Goal: Transaction & Acquisition: Purchase product/service

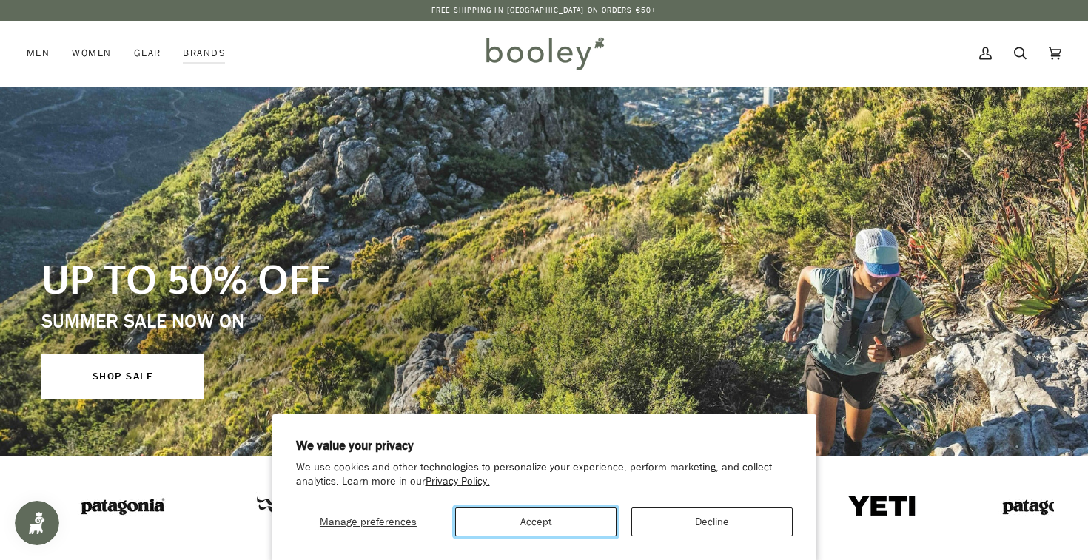
drag, startPoint x: 543, startPoint y: 515, endPoint x: 696, endPoint y: 517, distance: 152.5
click at [696, 517] on div "Manage preferences Accept Decline" at bounding box center [544, 517] width 497 height 40
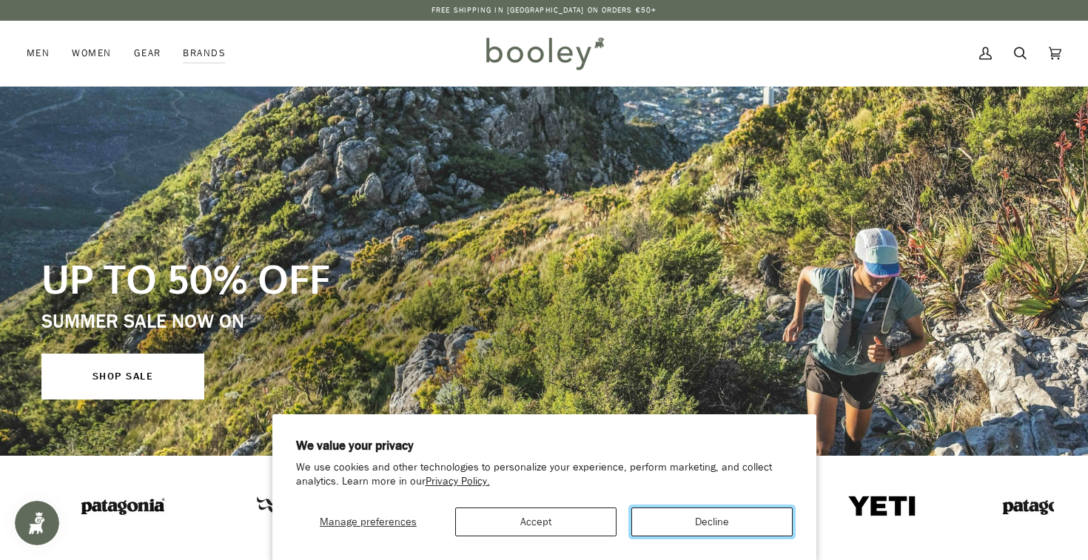
click at [696, 517] on button "Decline" at bounding box center [711, 522] width 161 height 29
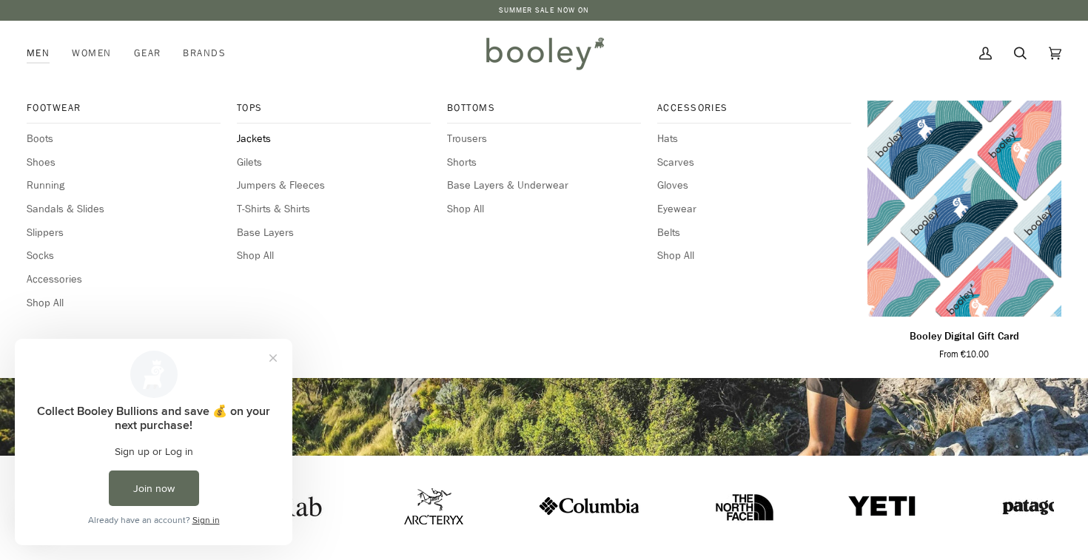
click at [258, 140] on span "Jackets" at bounding box center [334, 139] width 194 height 16
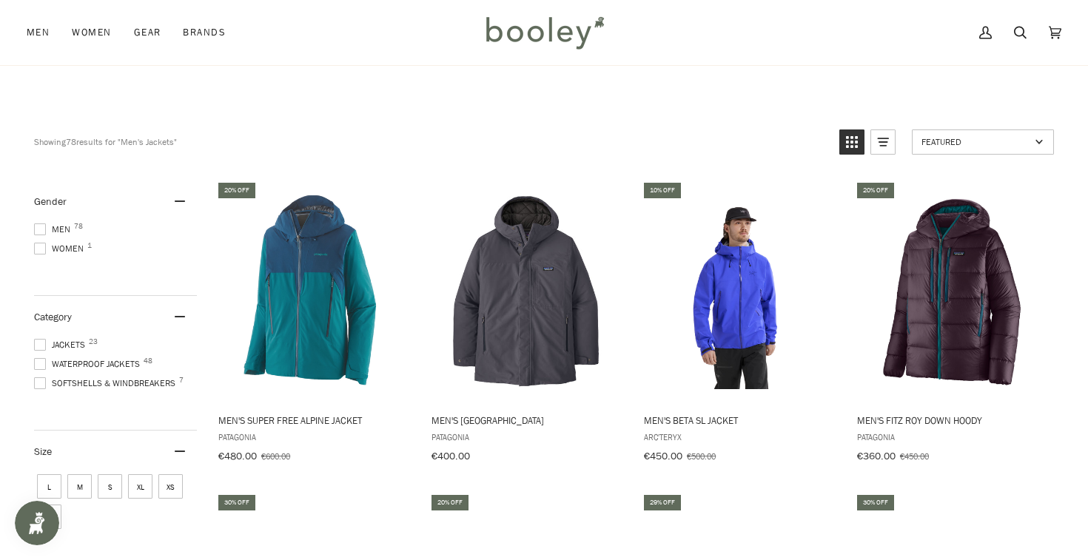
scroll to position [64, 0]
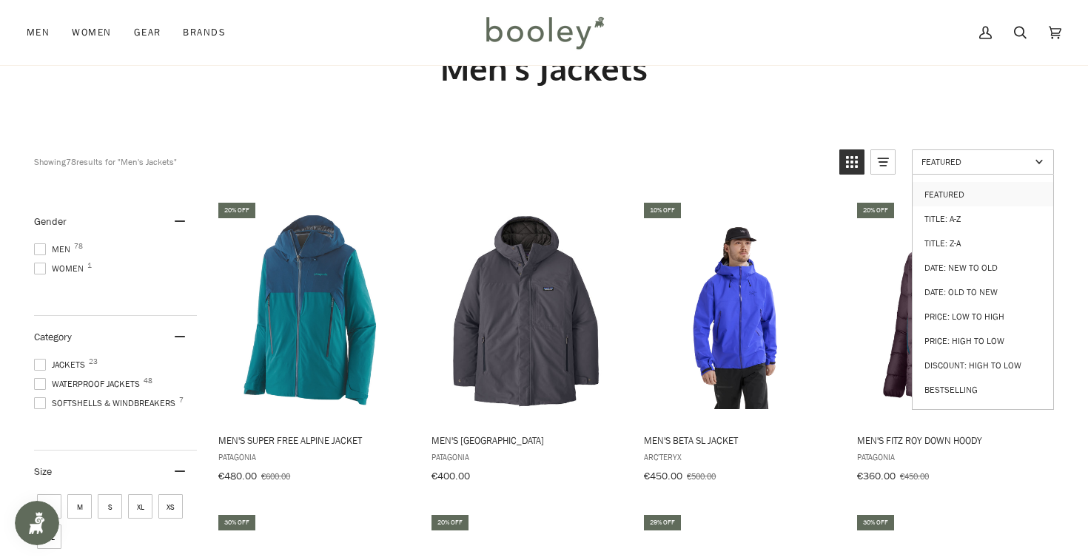
click at [959, 175] on ul "Featured Title: A-Z Title: Z-A Date: New to Old Date: Old to New Price: Low to …" at bounding box center [983, 292] width 142 height 235
click at [982, 338] on link "Price: High to Low" at bounding box center [983, 341] width 141 height 24
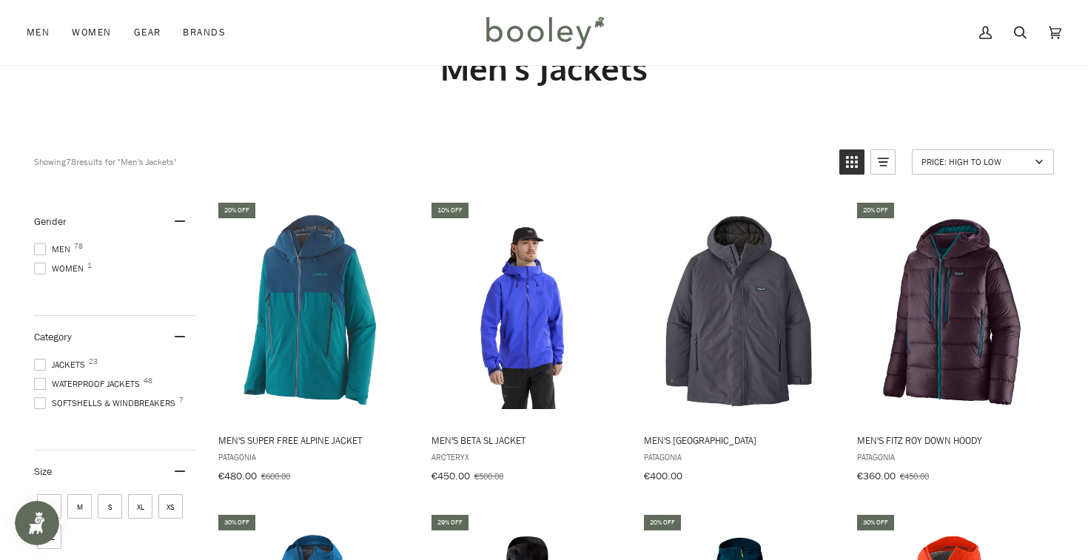
click at [38, 247] on span at bounding box center [40, 250] width 12 height 12
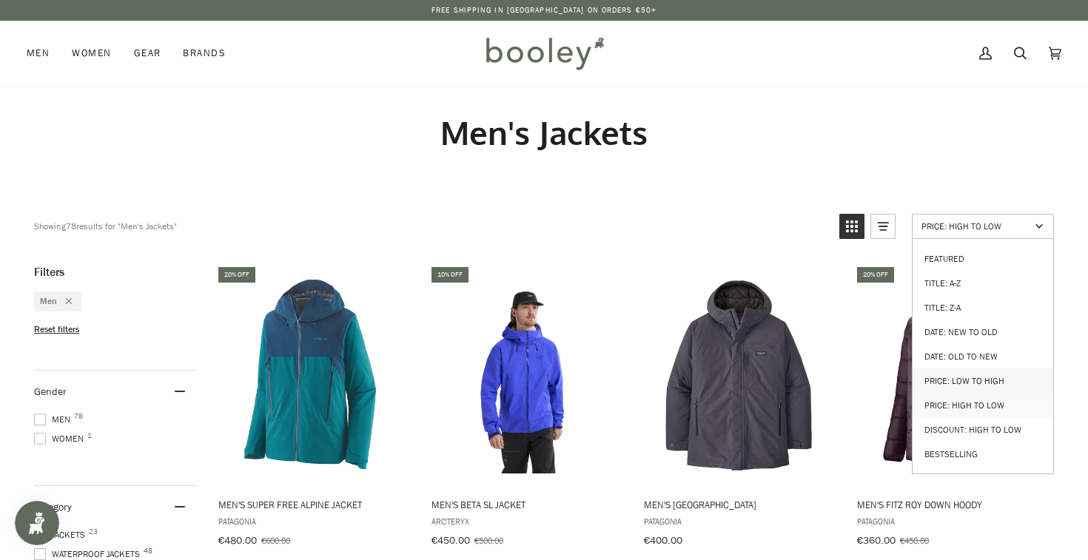
click at [962, 381] on link "Price: Low to High" at bounding box center [983, 381] width 141 height 24
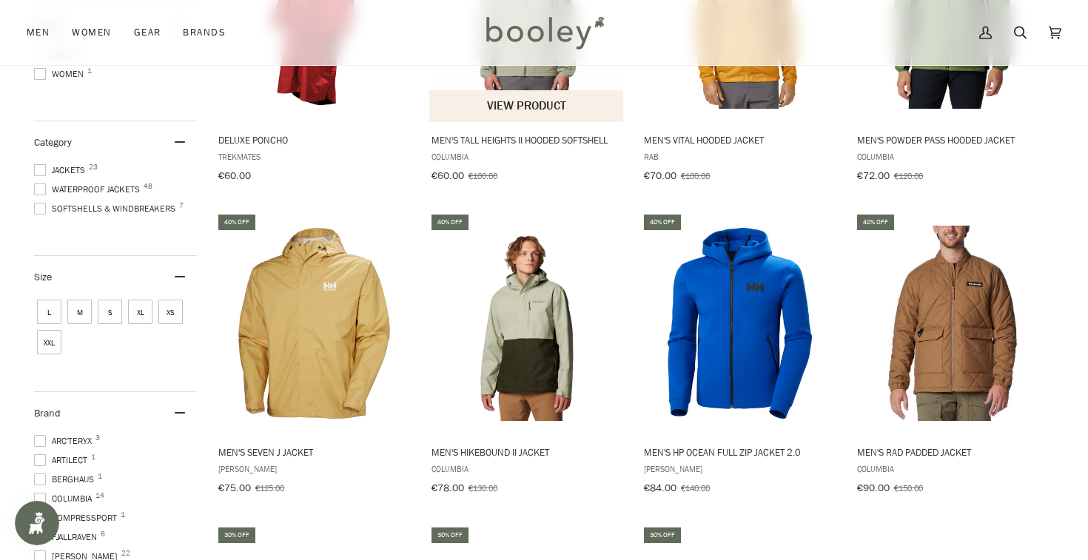
scroll to position [385, 0]
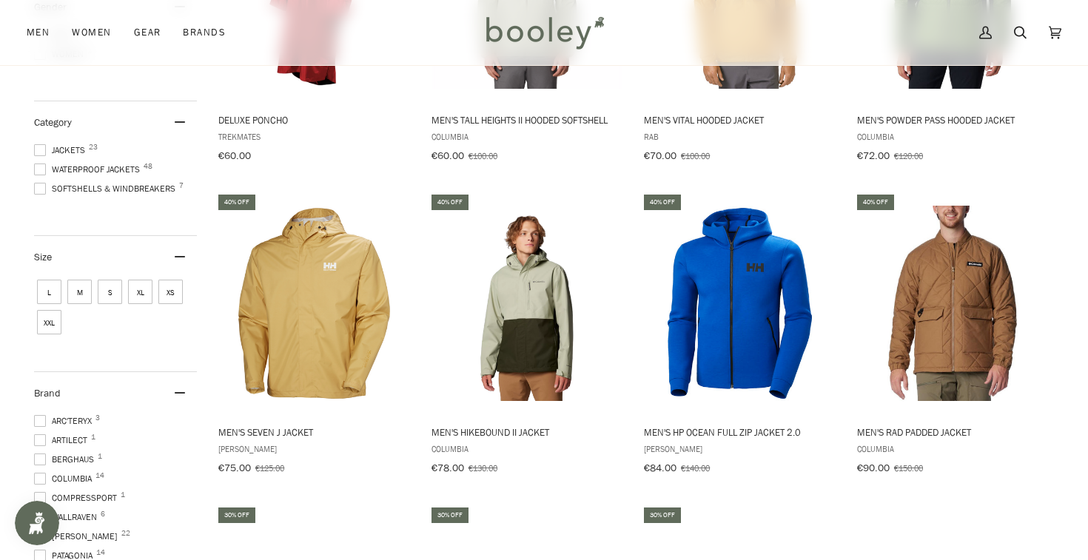
click at [50, 292] on span "L" at bounding box center [49, 292] width 24 height 24
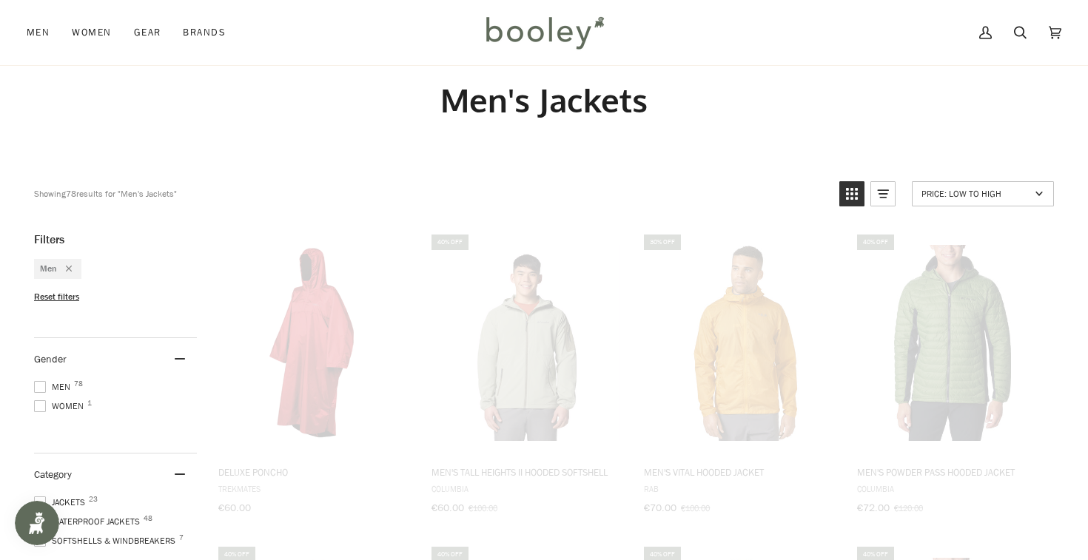
scroll to position [5, 0]
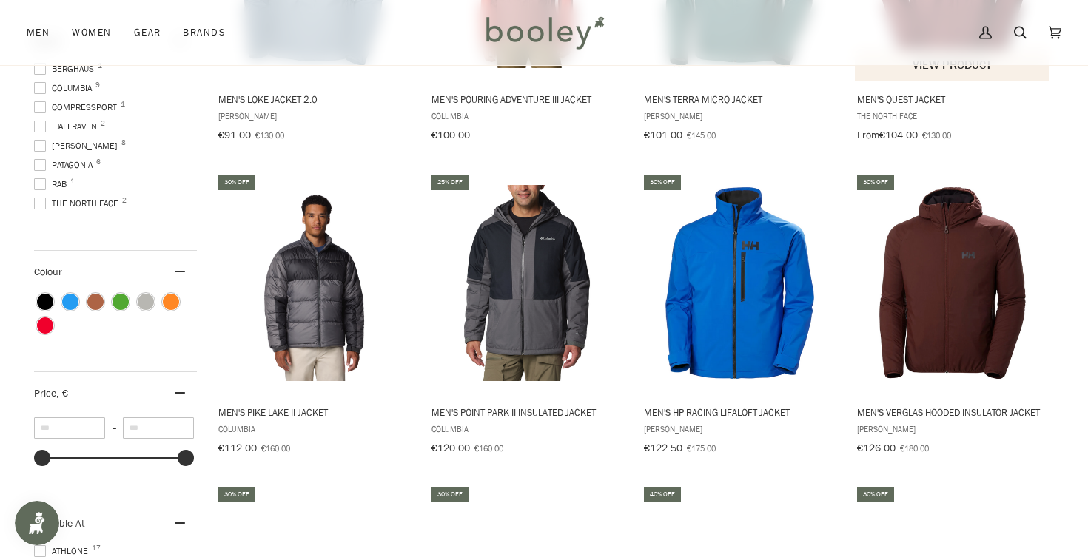
scroll to position [820, 0]
